Goal: Task Accomplishment & Management: Use online tool/utility

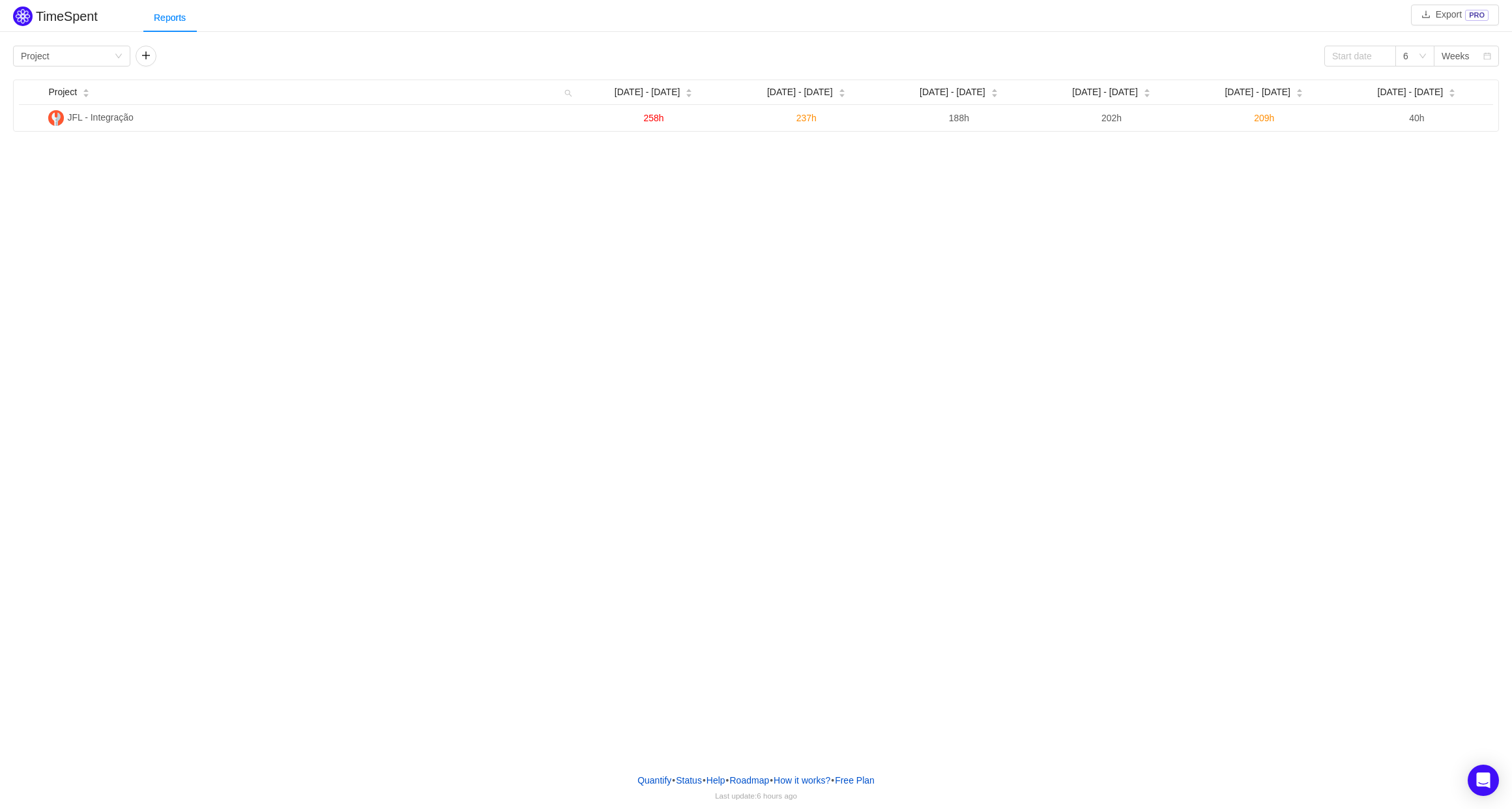
click at [356, 337] on div "TimeSpent Export PRO Reports Group by Project 6 Weeks Project Sep [DATE] - [DAT…" at bounding box center [756, 381] width 1512 height 763
click at [1409, 65] on div "6" at bounding box center [1410, 56] width 15 height 20
click at [1412, 123] on li "4" at bounding box center [1415, 124] width 39 height 21
click at [1352, 59] on input at bounding box center [1359, 55] width 72 height 21
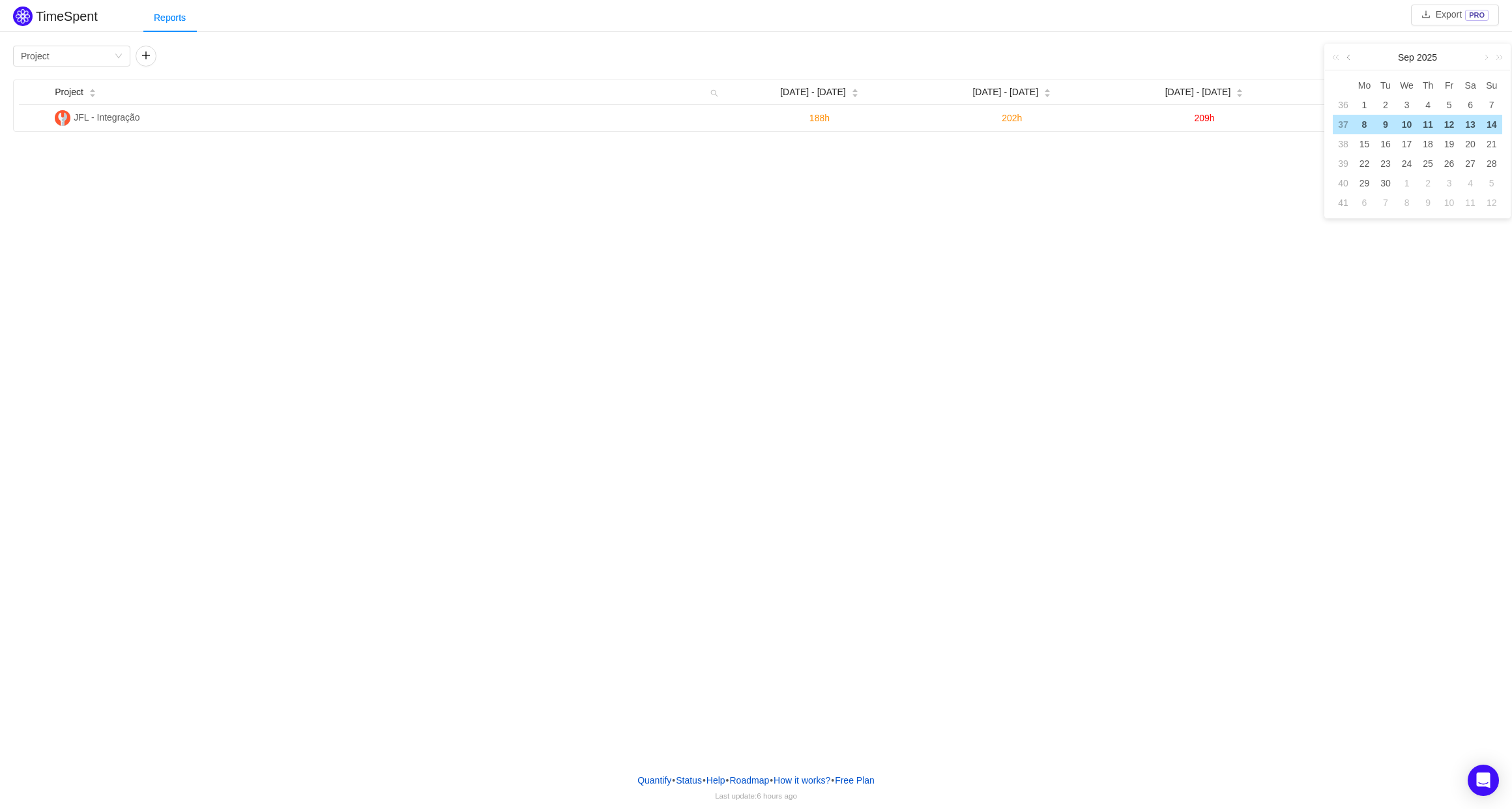
click at [1345, 55] on link at bounding box center [1349, 57] width 12 height 26
click at [1486, 55] on link at bounding box center [1485, 57] width 12 height 26
click at [1364, 103] on div "1" at bounding box center [1364, 105] width 15 height 15
type input "[DATE]"
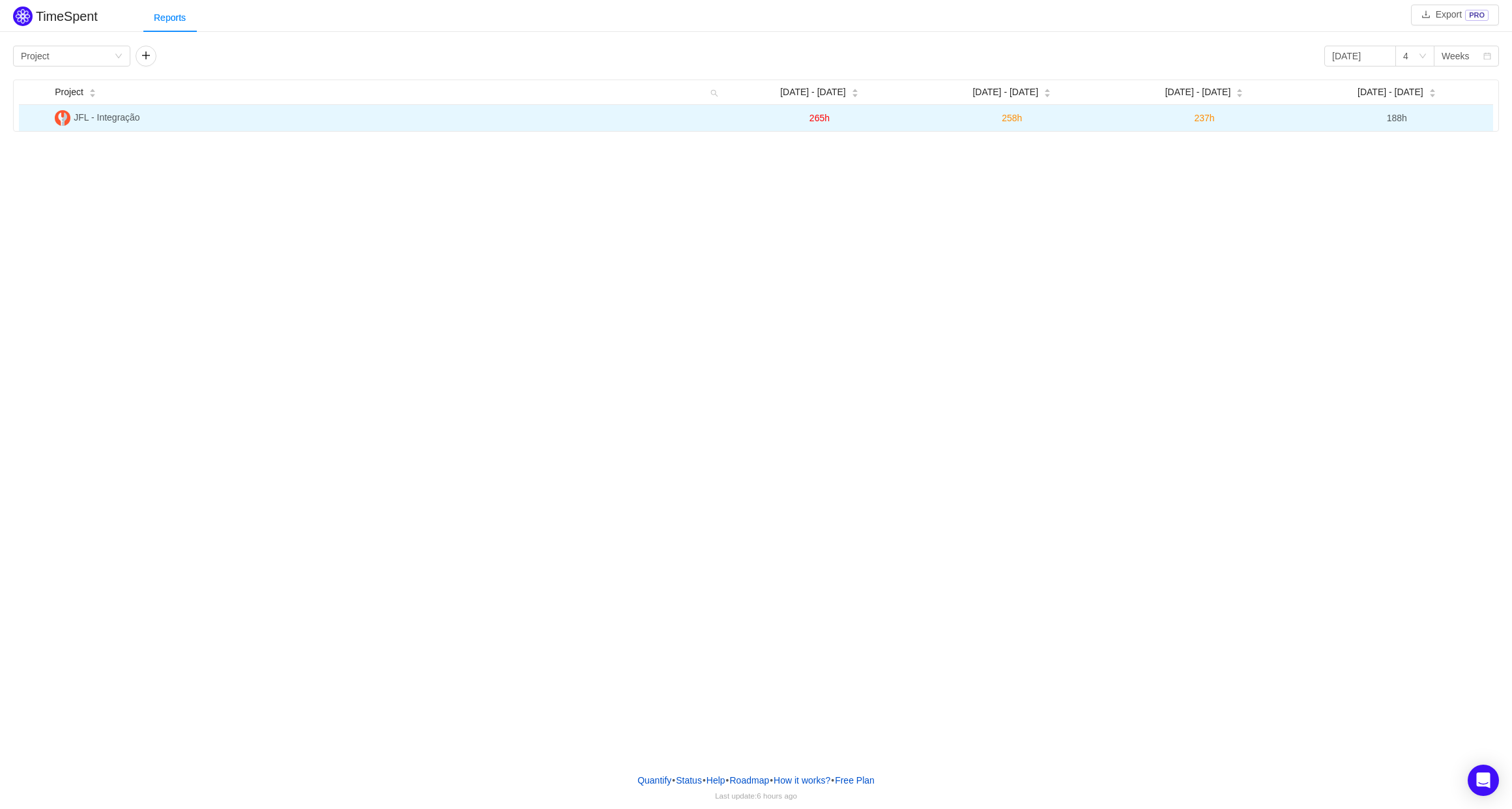
click at [824, 115] on span "265h" at bounding box center [820, 117] width 20 height 10
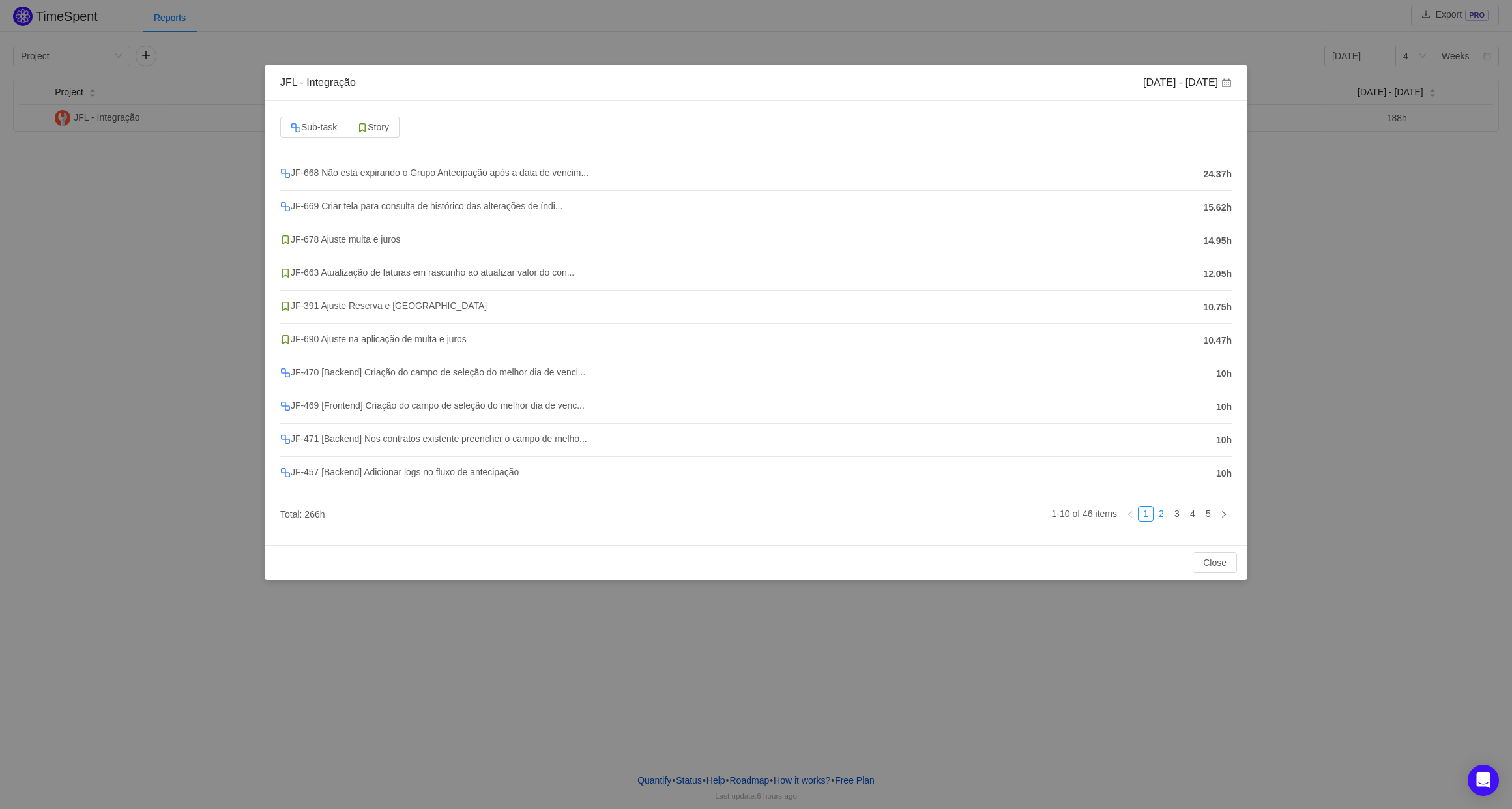
click at [1163, 520] on link "2" at bounding box center [1161, 514] width 15 height 15
click at [1175, 521] on link "3" at bounding box center [1178, 514] width 15 height 15
click at [1193, 519] on link "4" at bounding box center [1193, 514] width 15 height 15
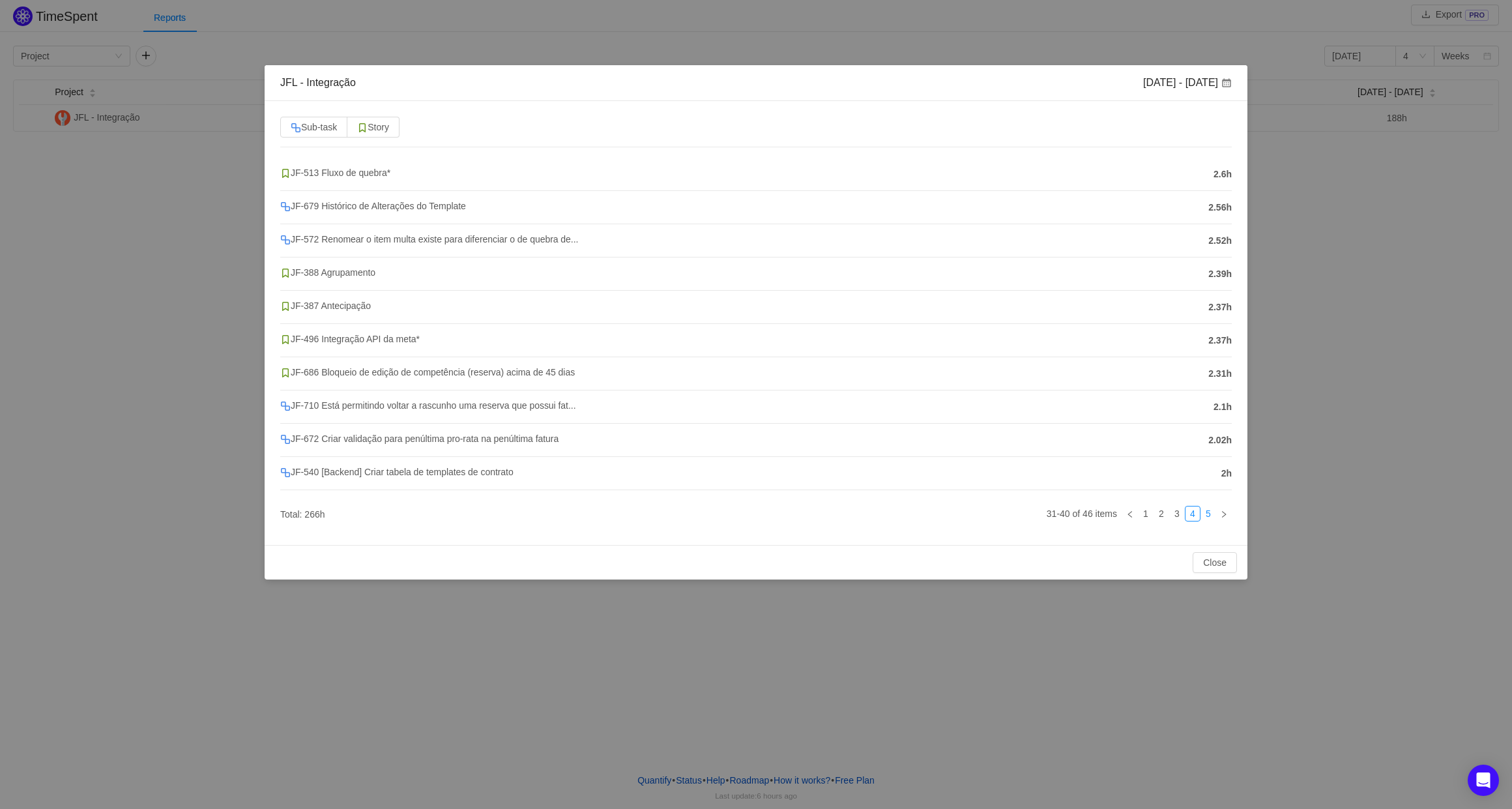
click at [1211, 520] on link "5" at bounding box center [1209, 514] width 15 height 15
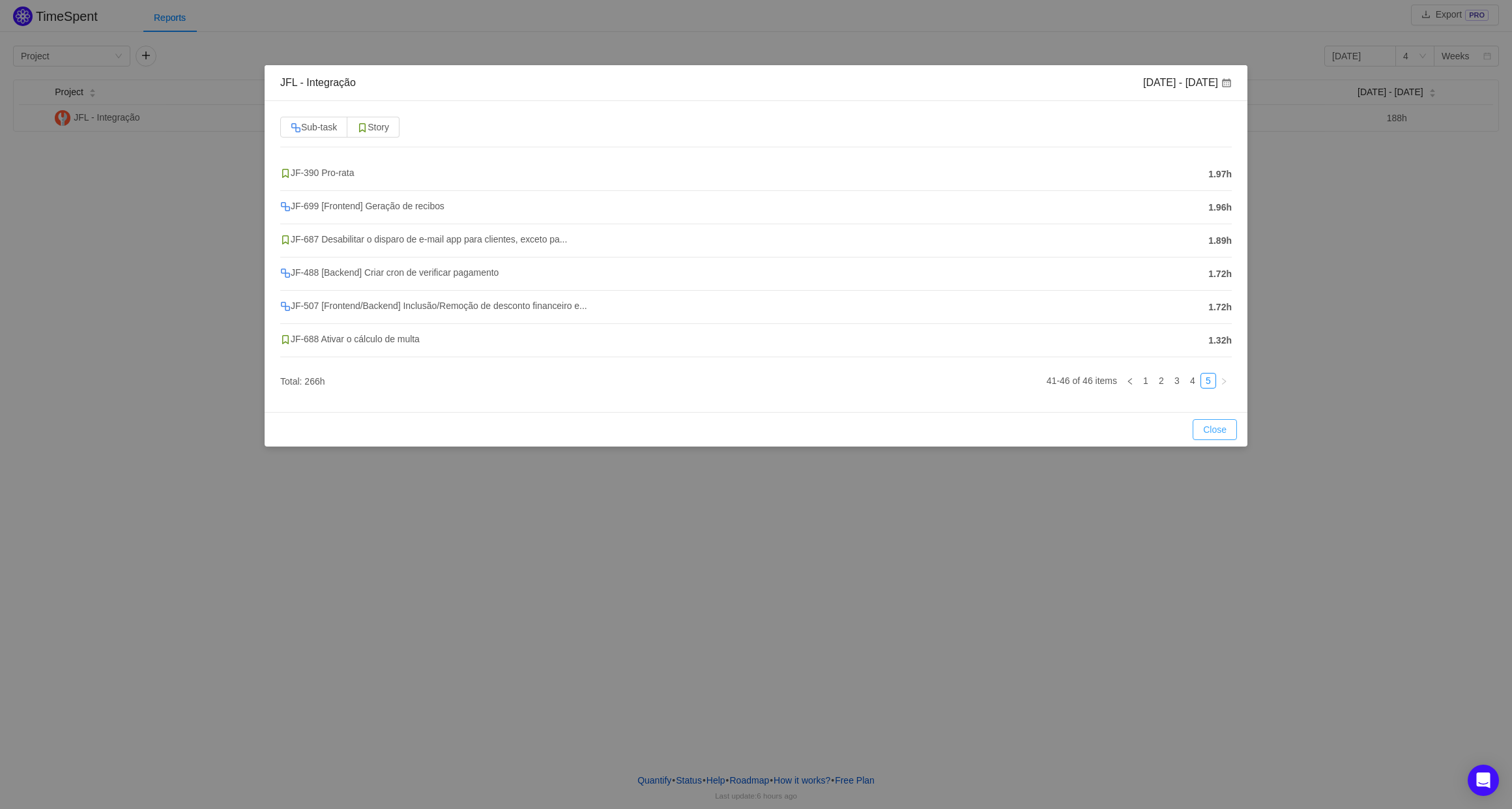
click at [1222, 433] on button "Close" at bounding box center [1215, 429] width 45 height 21
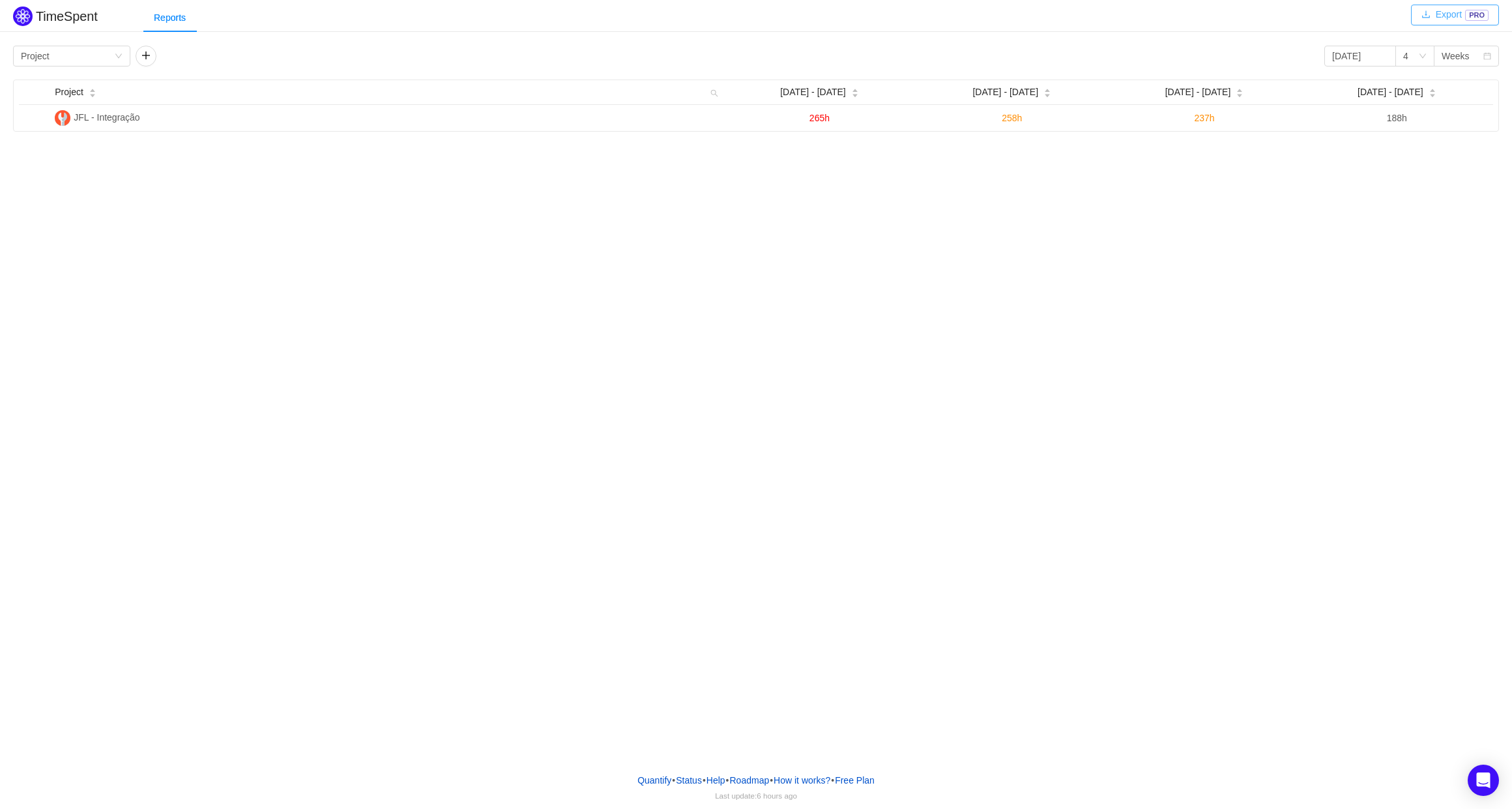
click at [1451, 10] on button "Export PRO" at bounding box center [1455, 15] width 88 height 21
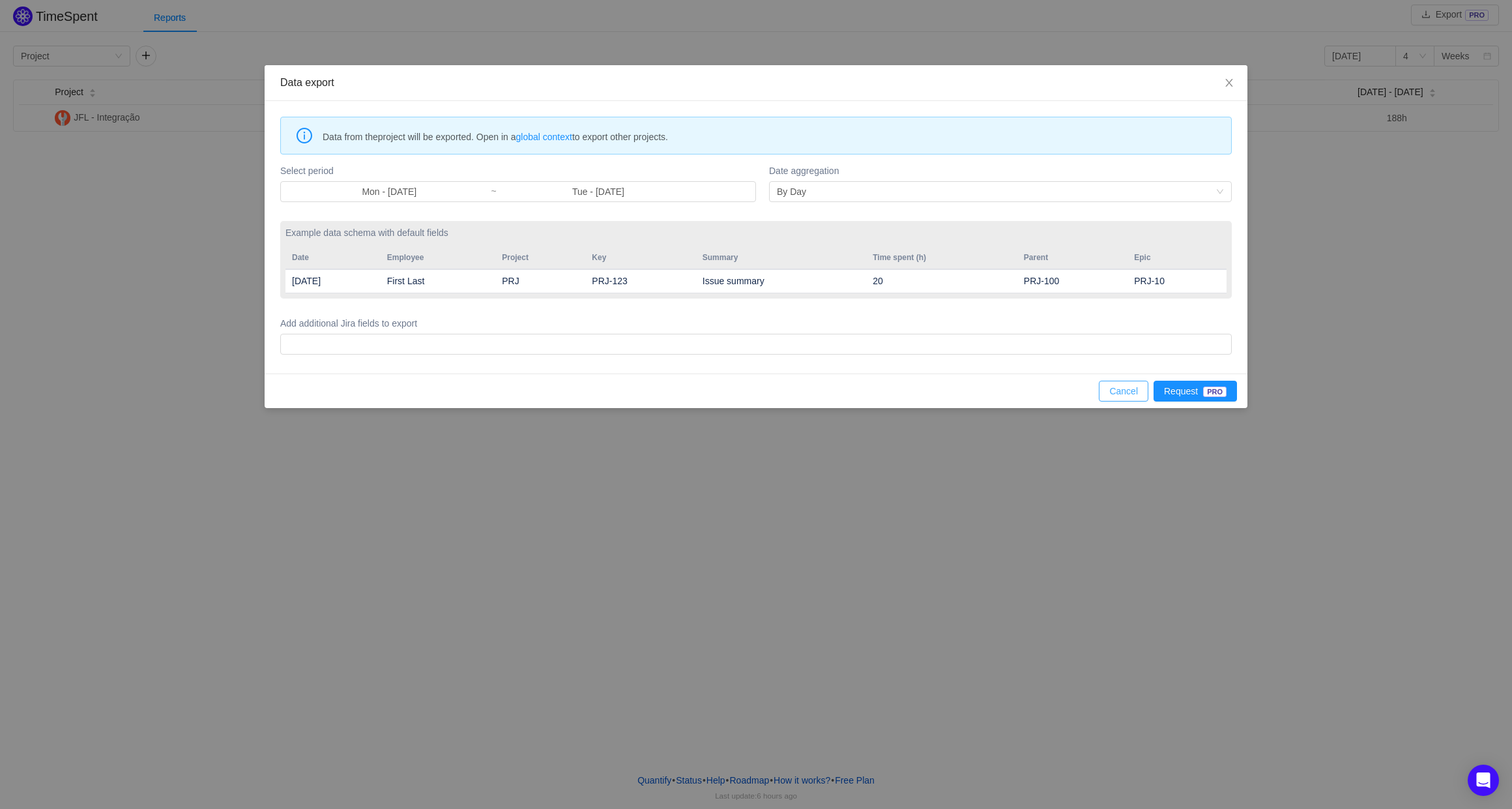
click at [1126, 394] on button "Cancel" at bounding box center [1123, 391] width 50 height 21
